Goal: Task Accomplishment & Management: Use online tool/utility

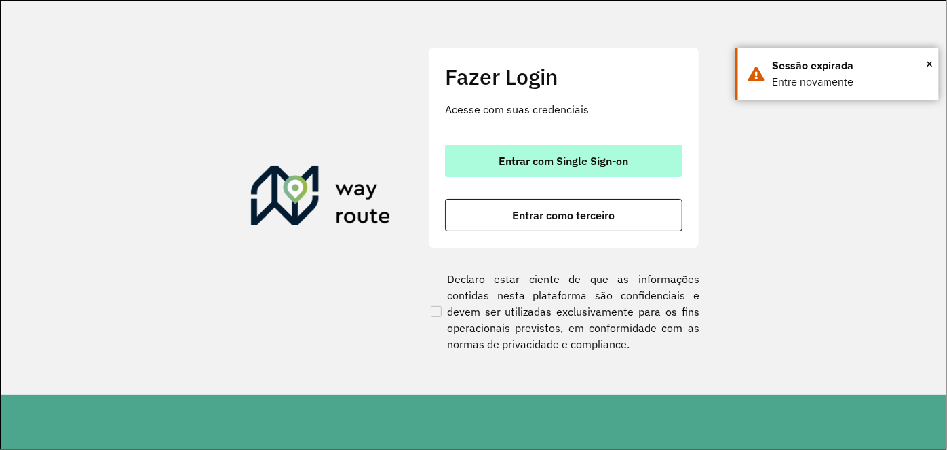
click at [561, 158] on span "Entrar com Single Sign-on" at bounding box center [564, 160] width 130 height 11
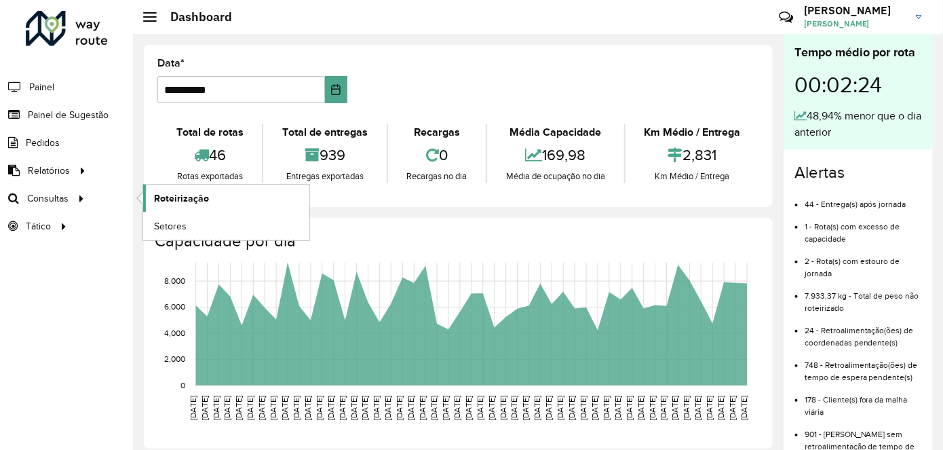
click at [162, 200] on span "Roteirização" at bounding box center [181, 198] width 55 height 14
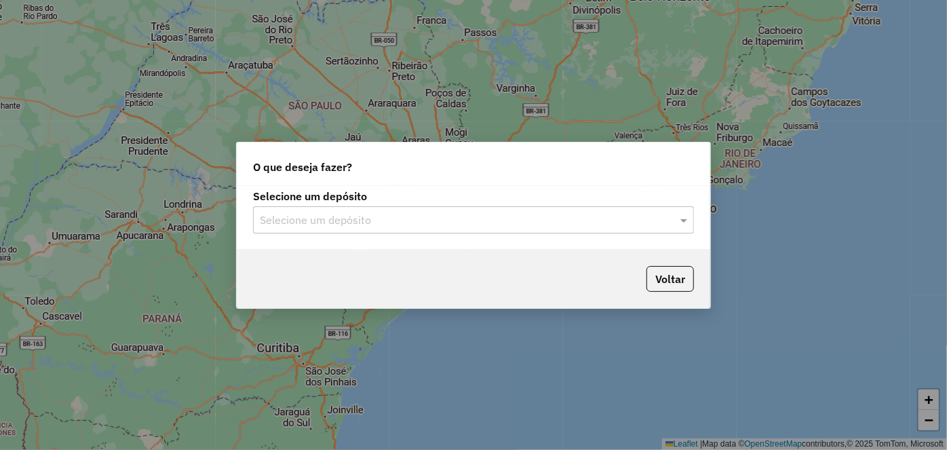
click at [500, 235] on div "Selecione um depósito Selecione um depósito" at bounding box center [474, 218] width 474 height 64
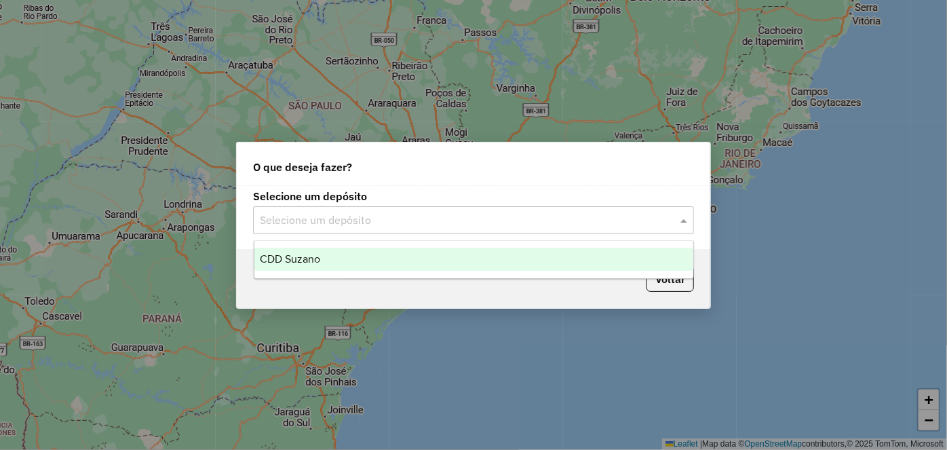
click at [494, 220] on input "text" at bounding box center [460, 220] width 400 height 16
click at [347, 225] on input "text" at bounding box center [460, 220] width 400 height 16
click at [383, 266] on div "CDD Suzano" at bounding box center [473, 259] width 439 height 23
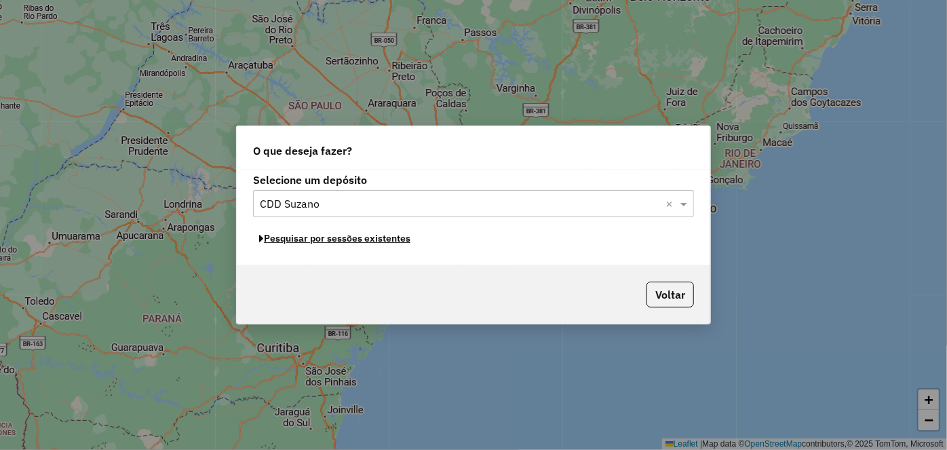
click at [309, 238] on button "Pesquisar por sessões existentes" at bounding box center [335, 238] width 164 height 21
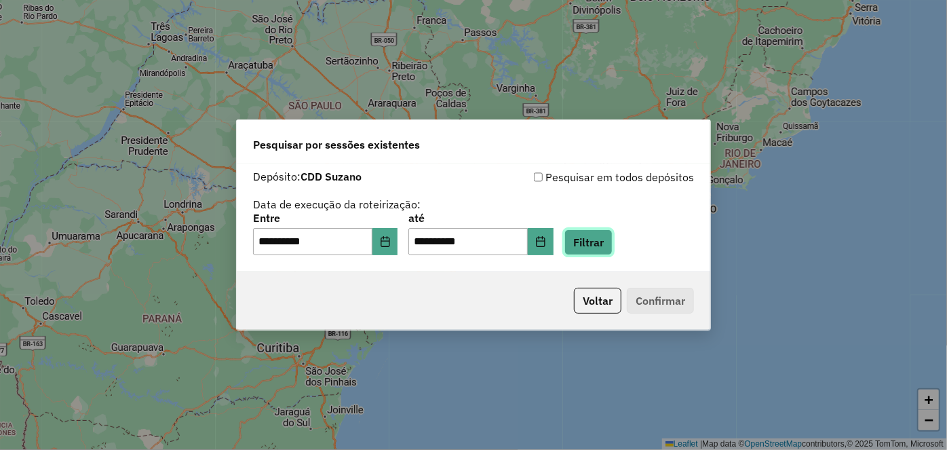
click at [613, 241] on button "Filtrar" at bounding box center [589, 242] width 48 height 26
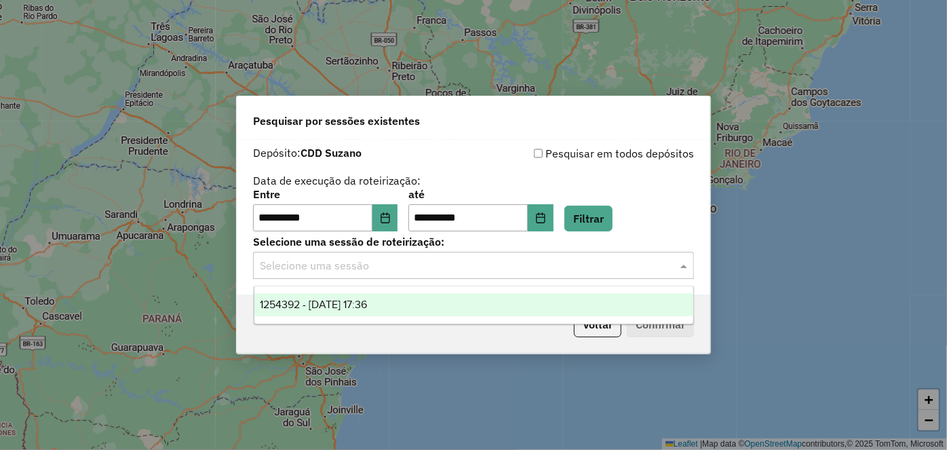
click at [506, 271] on input "text" at bounding box center [460, 266] width 400 height 16
click at [453, 303] on div "1254392 - 28/08/2025 17:36" at bounding box center [473, 304] width 439 height 23
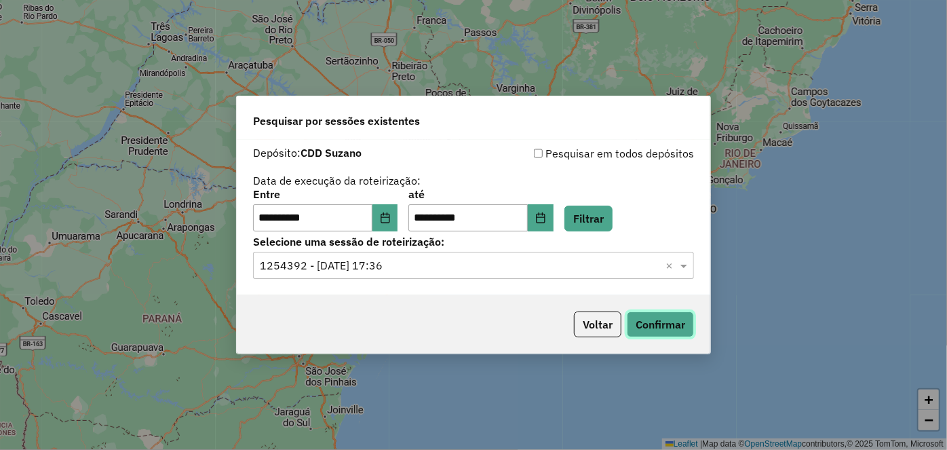
click at [662, 321] on button "Confirmar" at bounding box center [660, 325] width 67 height 26
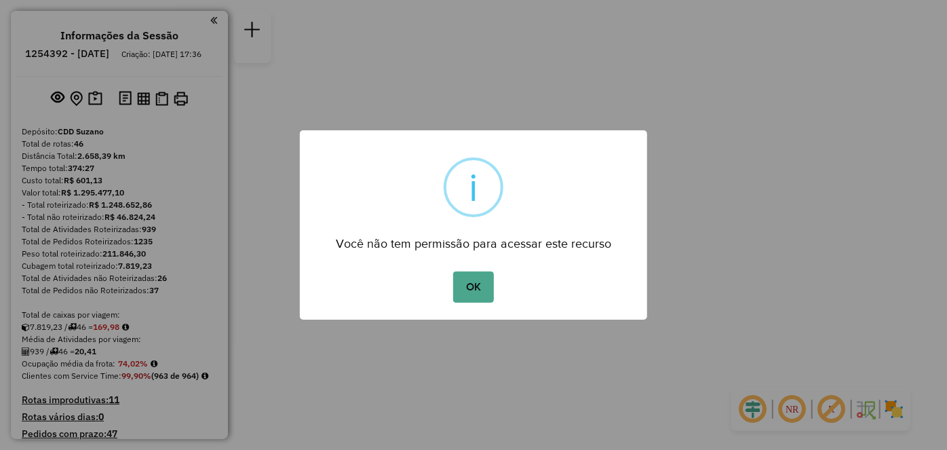
click at [483, 304] on div "OK No Cancel" at bounding box center [473, 287] width 347 height 38
click at [459, 282] on button "OK" at bounding box center [473, 286] width 40 height 31
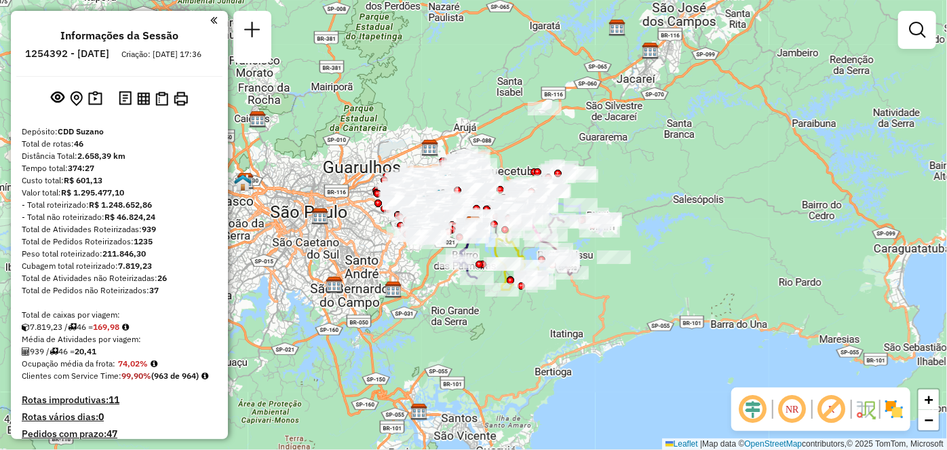
scroll to position [1488, 0]
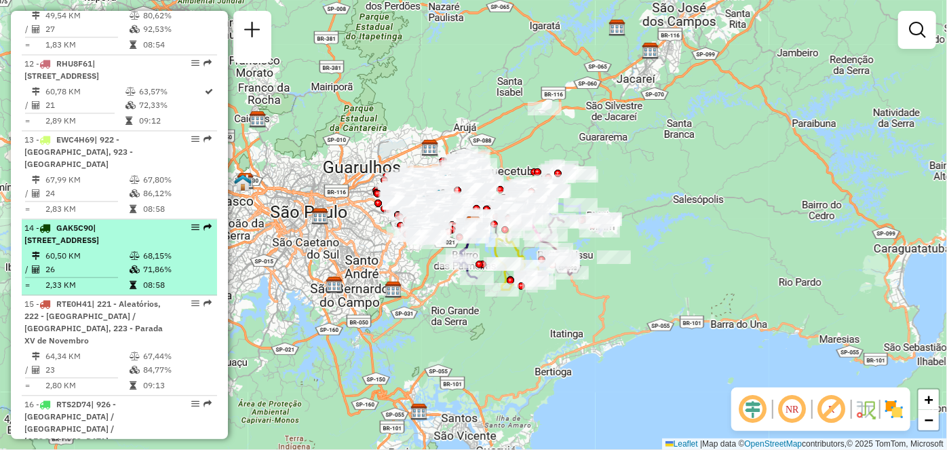
click at [191, 223] on em at bounding box center [195, 227] width 8 height 8
select select "**********"
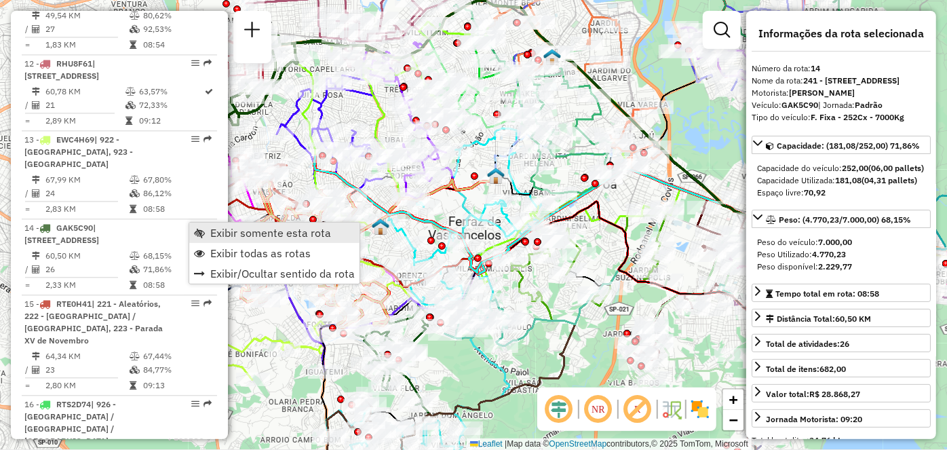
click at [196, 232] on span "Exibir somente esta rota" at bounding box center [199, 232] width 11 height 11
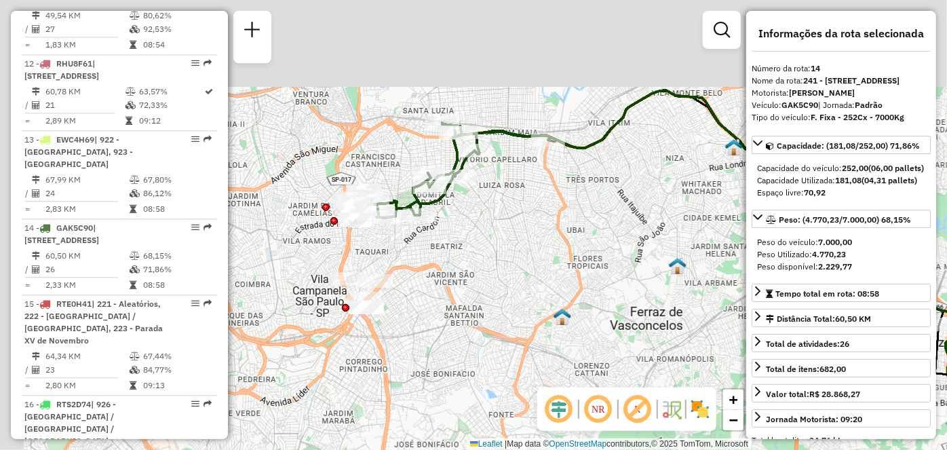
drag, startPoint x: 328, startPoint y: 192, endPoint x: 513, endPoint y: 284, distance: 206.4
click at [513, 284] on div "Janela de atendimento Grade de atendimento Capacidade Transportadoras Veículos …" at bounding box center [473, 225] width 947 height 450
